Goal: Task Accomplishment & Management: Use online tool/utility

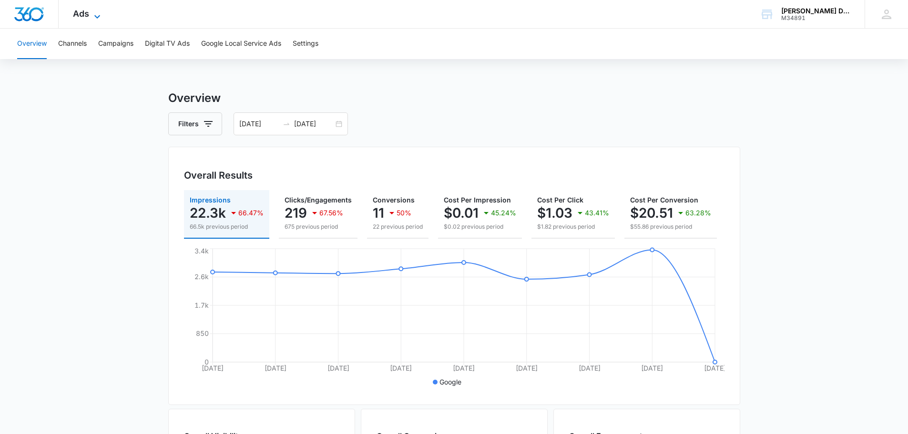
click at [85, 17] on span "Ads" at bounding box center [81, 14] width 16 height 10
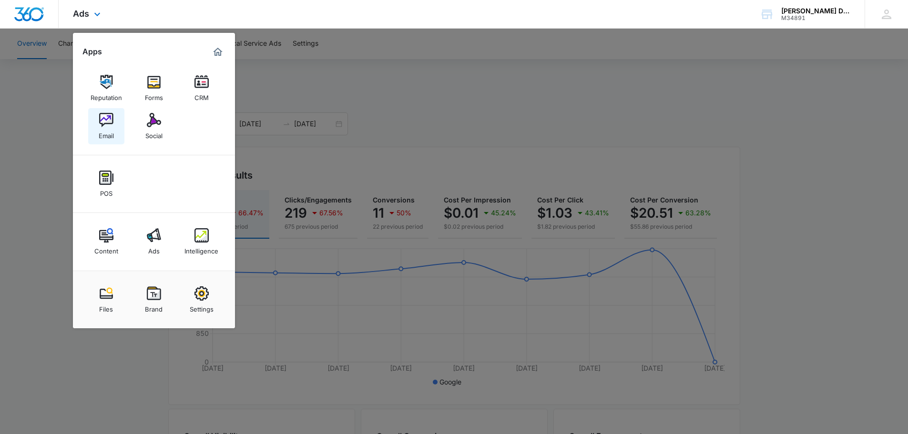
click at [104, 130] on div "Email" at bounding box center [106, 133] width 15 height 12
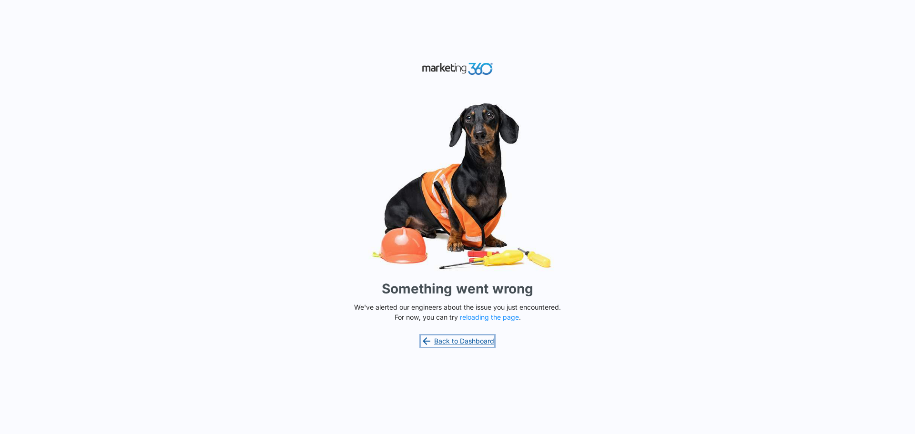
click at [468, 336] on link "Back to Dashboard" at bounding box center [457, 341] width 73 height 11
click at [170, 186] on div "Something went wrong We've alerted our engineers about the issue you just encou…" at bounding box center [457, 217] width 915 height 434
click at [483, 319] on button "reloading the page" at bounding box center [489, 318] width 59 height 8
click at [452, 344] on link "Back to Dashboard" at bounding box center [457, 341] width 73 height 11
click at [463, 342] on link "Back to Dashboard" at bounding box center [457, 341] width 73 height 11
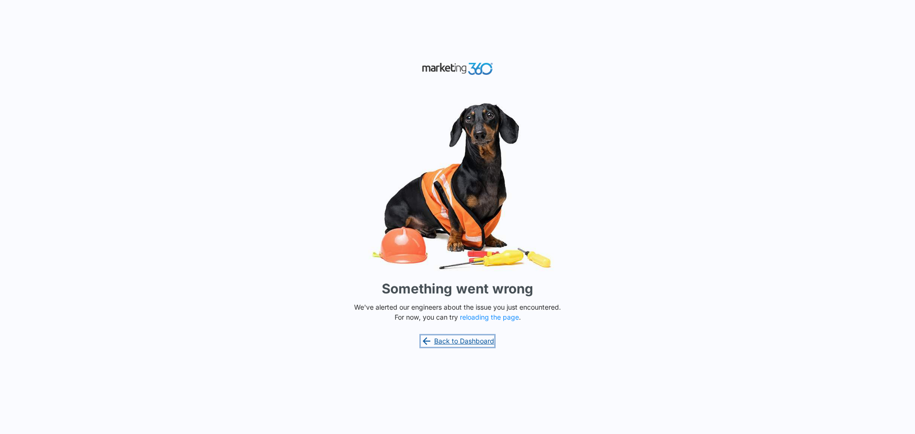
click at [466, 341] on link "Back to Dashboard" at bounding box center [457, 341] width 73 height 11
click at [504, 314] on button "reloading the page" at bounding box center [489, 318] width 59 height 8
click at [472, 343] on link "Back to Dashboard" at bounding box center [457, 341] width 73 height 11
click at [498, 321] on button "reloading the page" at bounding box center [489, 318] width 59 height 8
